Goal: Task Accomplishment & Management: Use online tool/utility

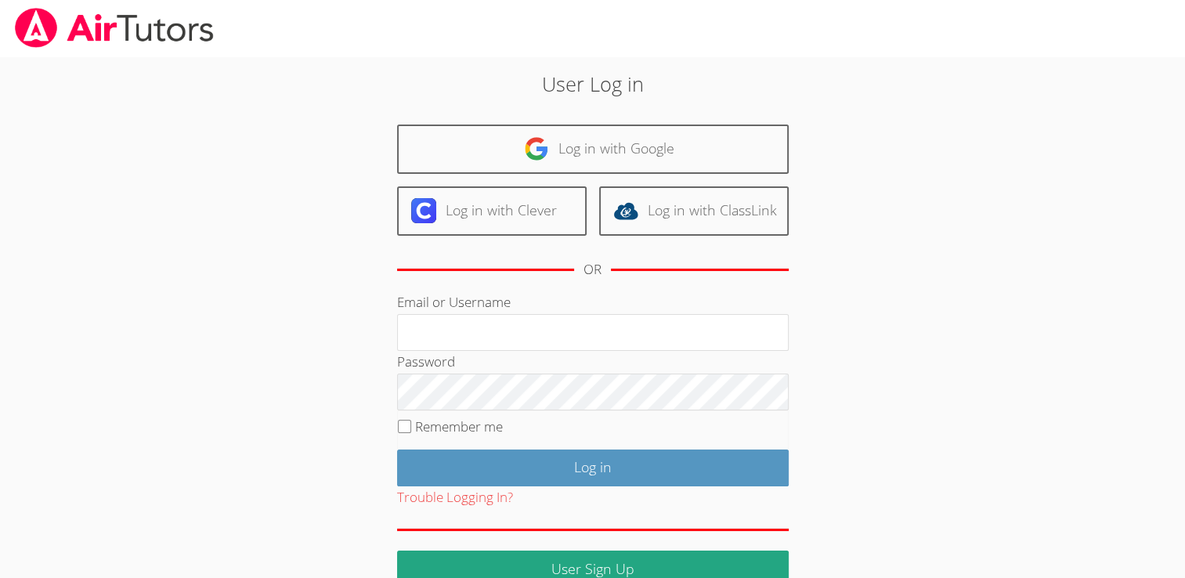
type input "mishary"
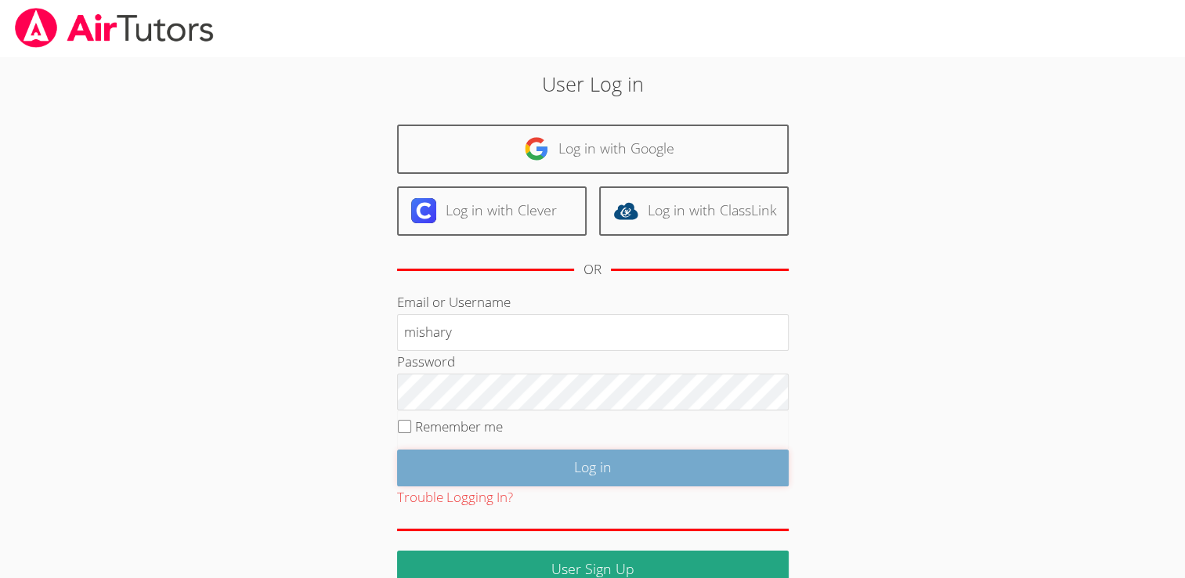
click at [577, 478] on input "Log in" at bounding box center [593, 468] width 392 height 37
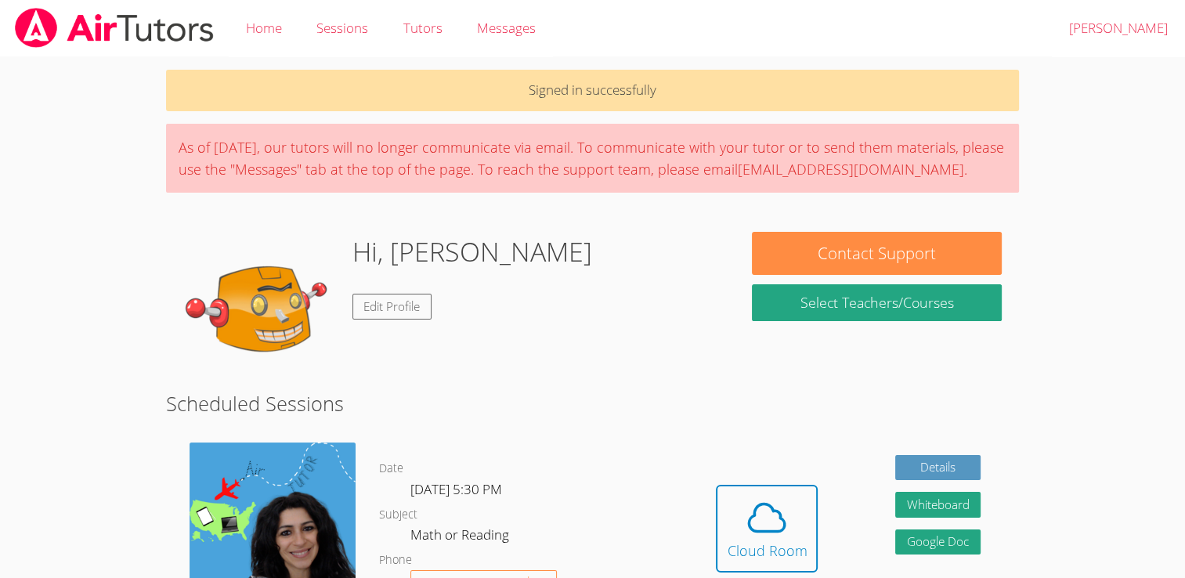
click at [472, 374] on div "Hi, Mishary Edit Profile" at bounding box center [473, 310] width 240 height 157
click at [486, 361] on div "Hi, Mishary Edit Profile" at bounding box center [450, 310] width 535 height 157
click at [498, 363] on div "Hi, Mishary Edit Profile" at bounding box center [450, 310] width 535 height 157
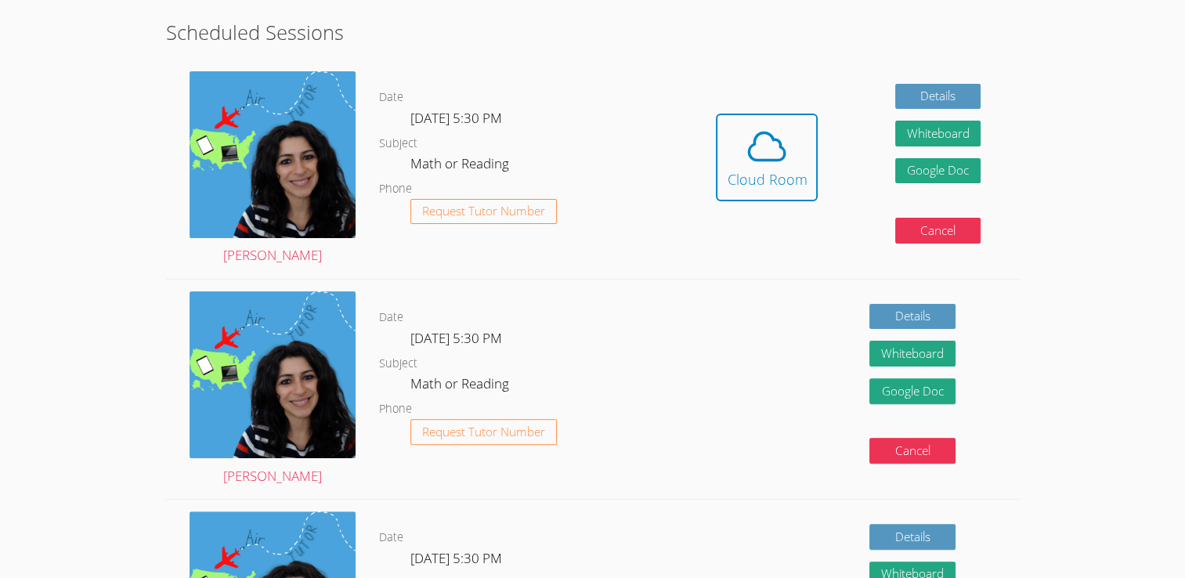
scroll to position [373, 0]
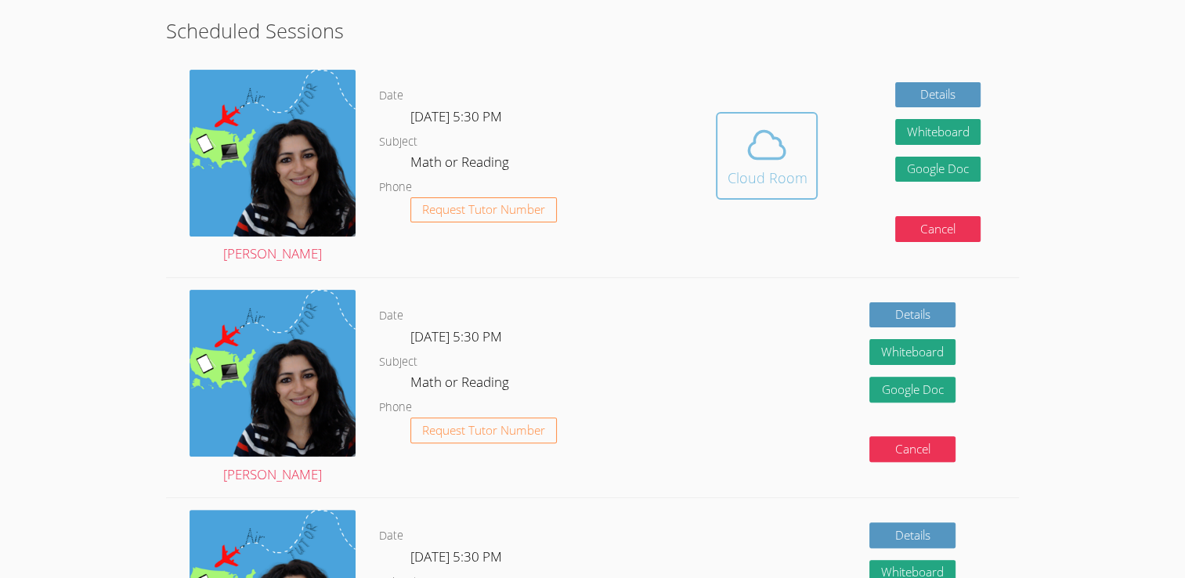
click at [774, 139] on icon at bounding box center [767, 145] width 44 height 44
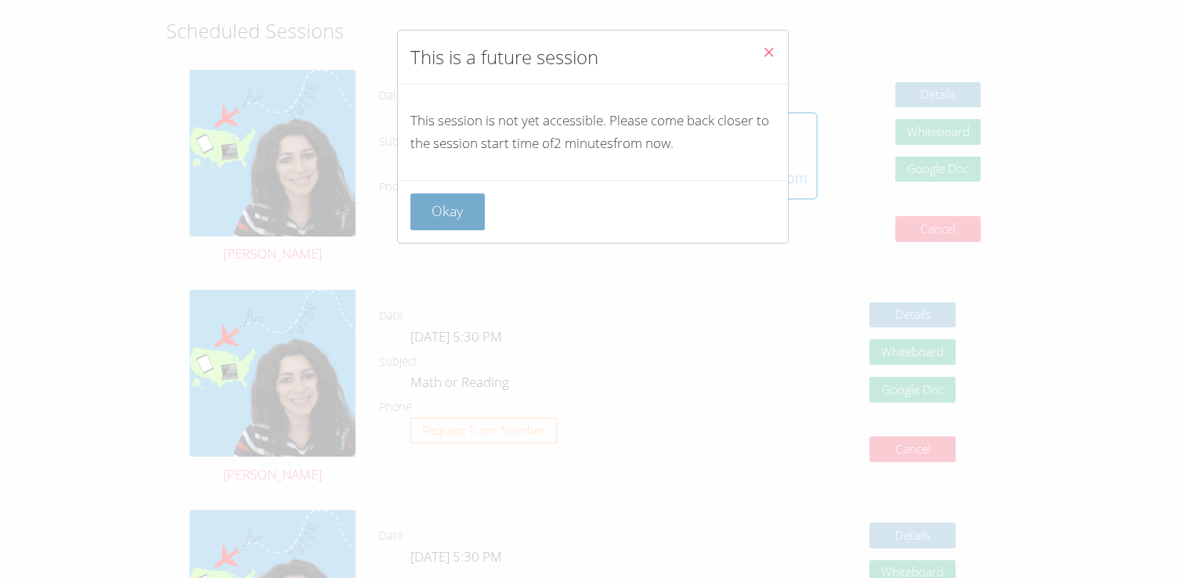
click at [445, 194] on button "Okay" at bounding box center [448, 212] width 75 height 37
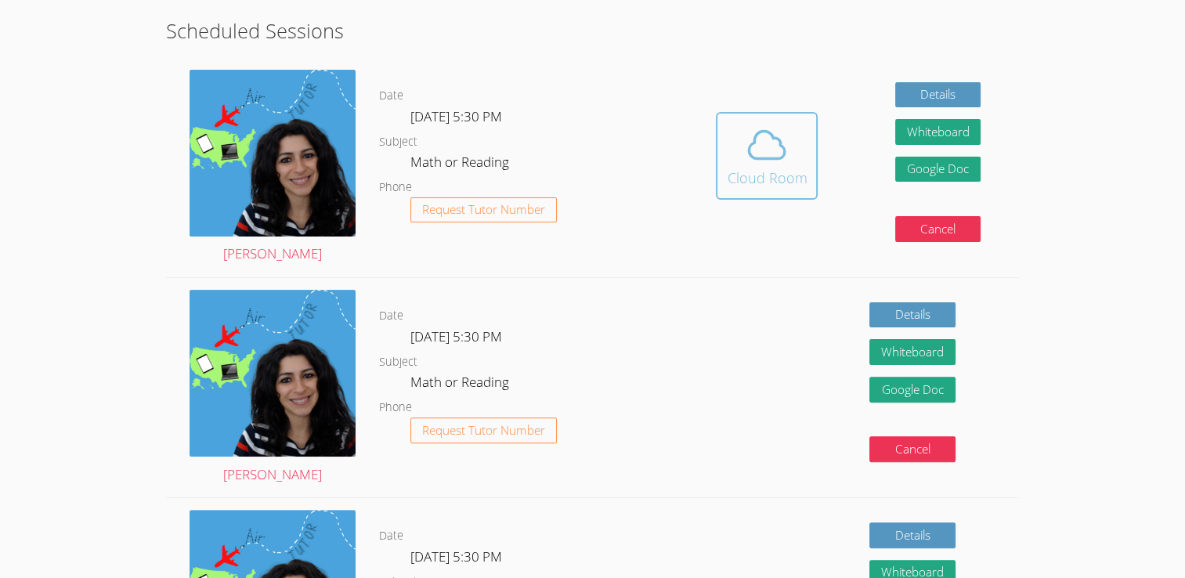
click at [748, 163] on icon at bounding box center [767, 145] width 44 height 44
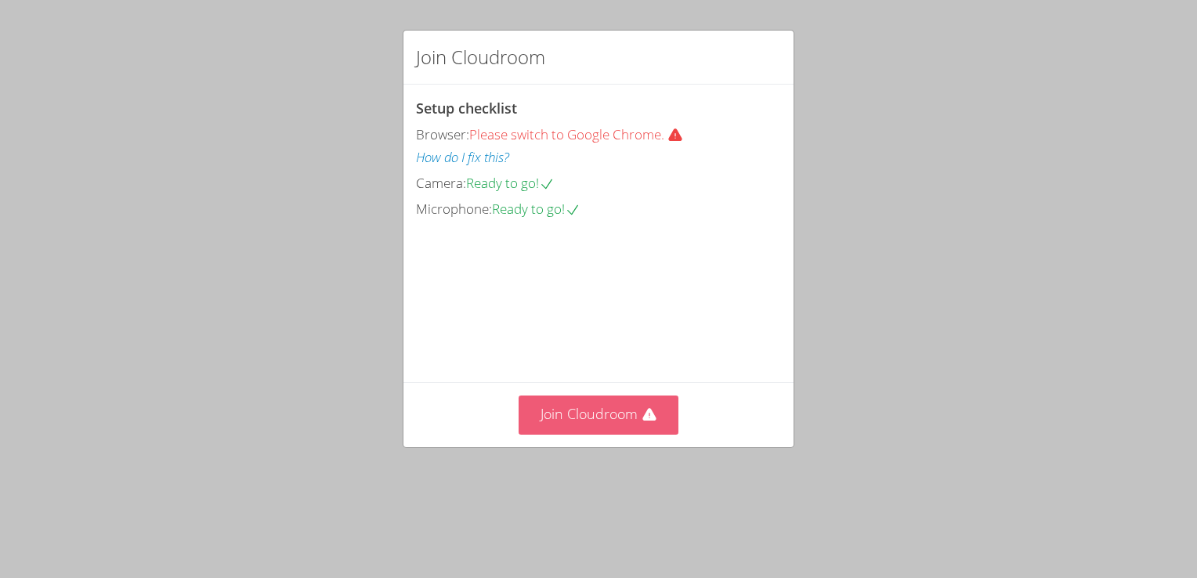
click at [566, 434] on button "Join Cloudroom" at bounding box center [599, 415] width 161 height 38
